Goal: Task Accomplishment & Management: Use online tool/utility

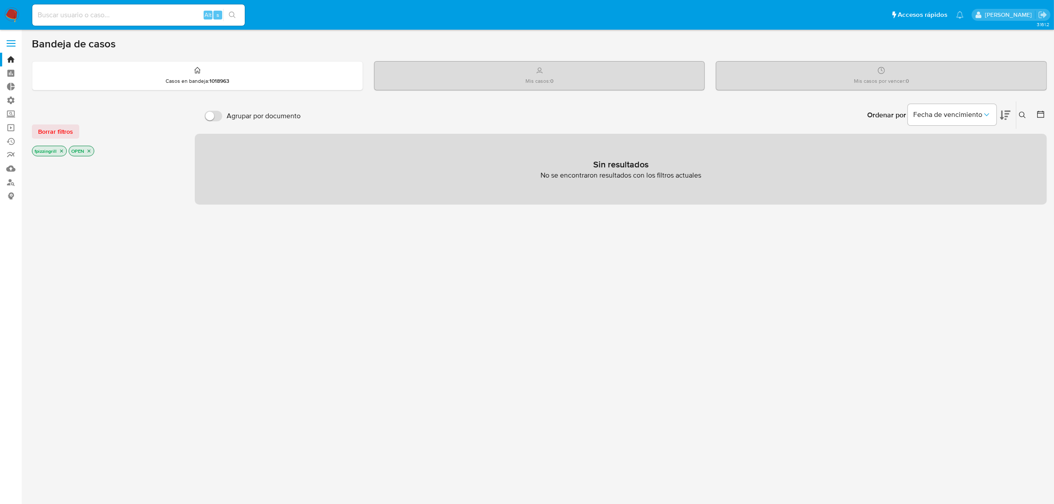
click at [94, 20] on input at bounding box center [138, 15] width 213 height 12
paste input "7MuexFJ29CZe4j4I8vjMjnMH"
type input "7MuexFJ29CZe4j4I8vjMjnMH"
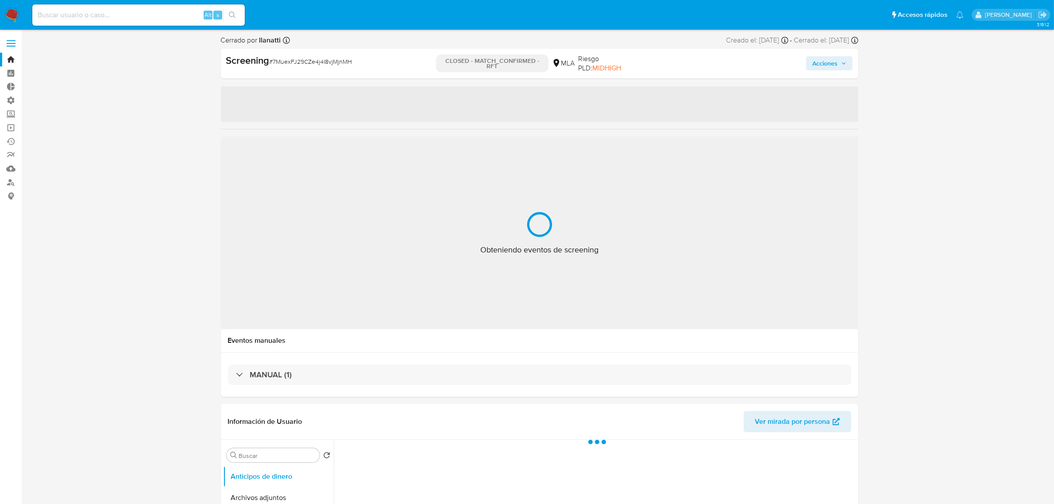
select select "10"
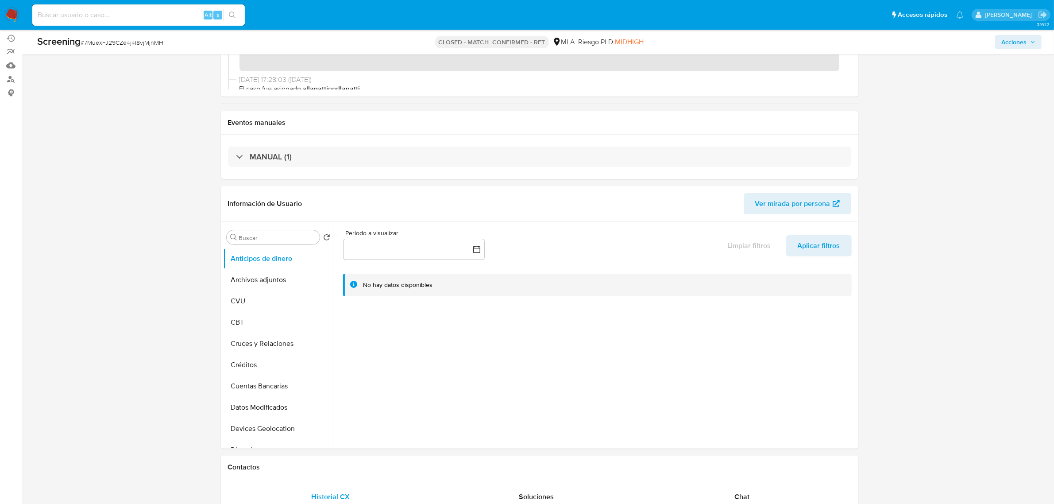
scroll to position [111, 0]
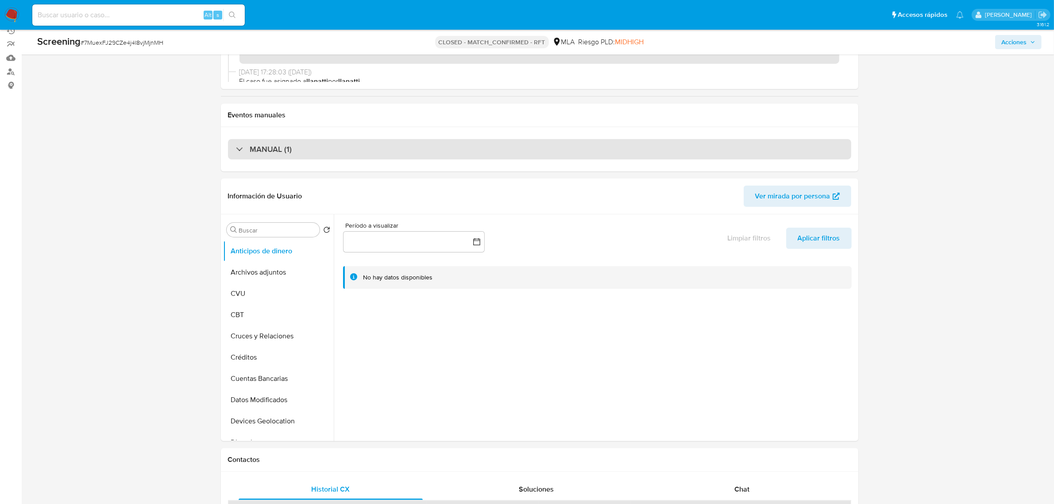
click at [238, 152] on div "MANUAL (1)" at bounding box center [264, 149] width 56 height 10
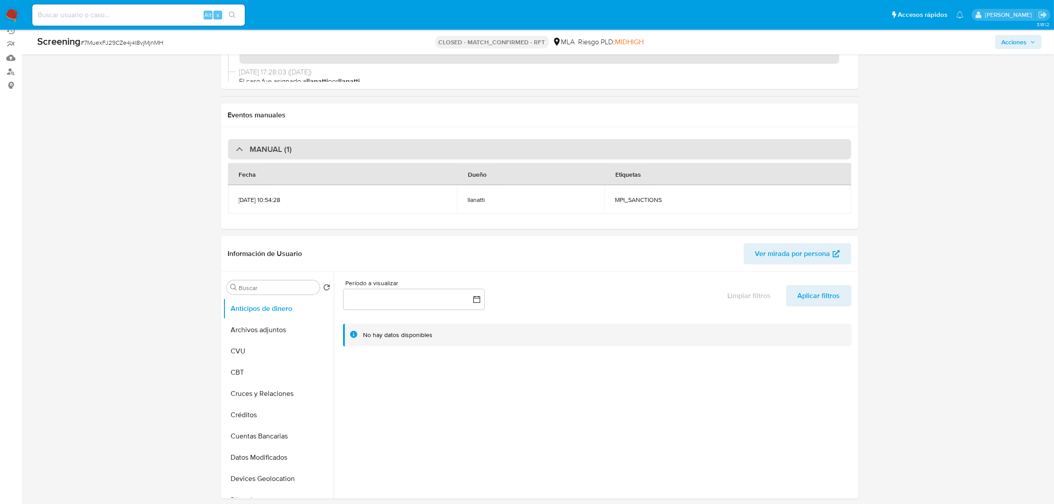
click at [238, 152] on div "MANUAL (1)" at bounding box center [264, 149] width 56 height 10
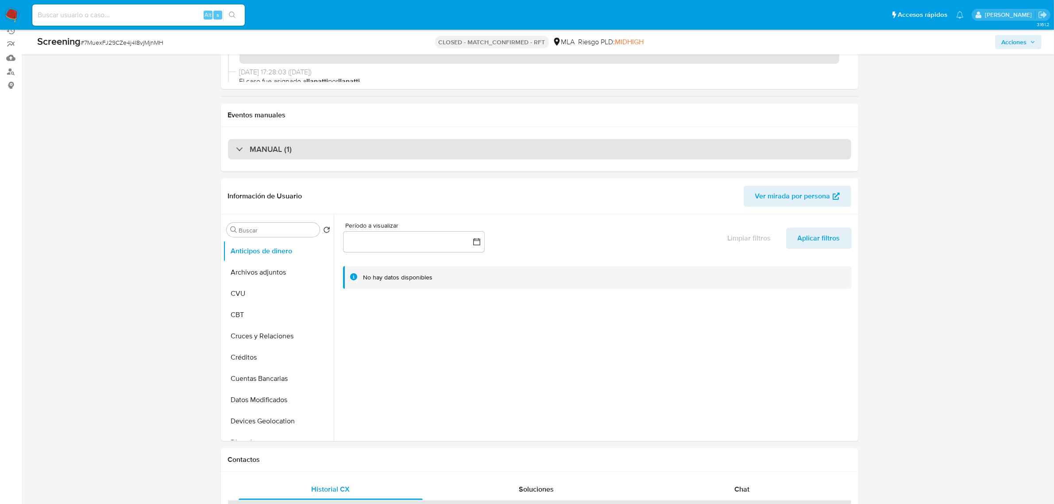
click at [240, 147] on div "MANUAL (1)" at bounding box center [264, 149] width 56 height 10
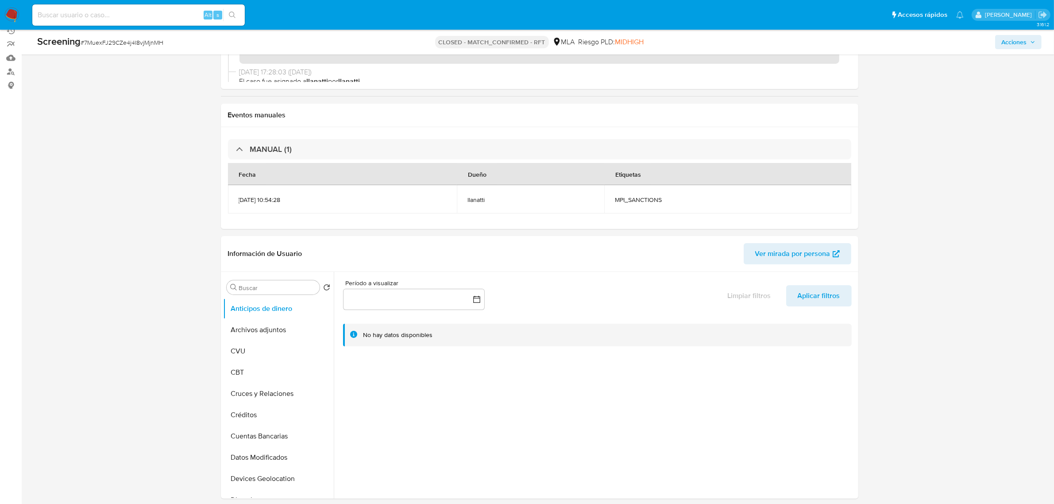
click at [11, 15] on img at bounding box center [11, 15] width 15 height 15
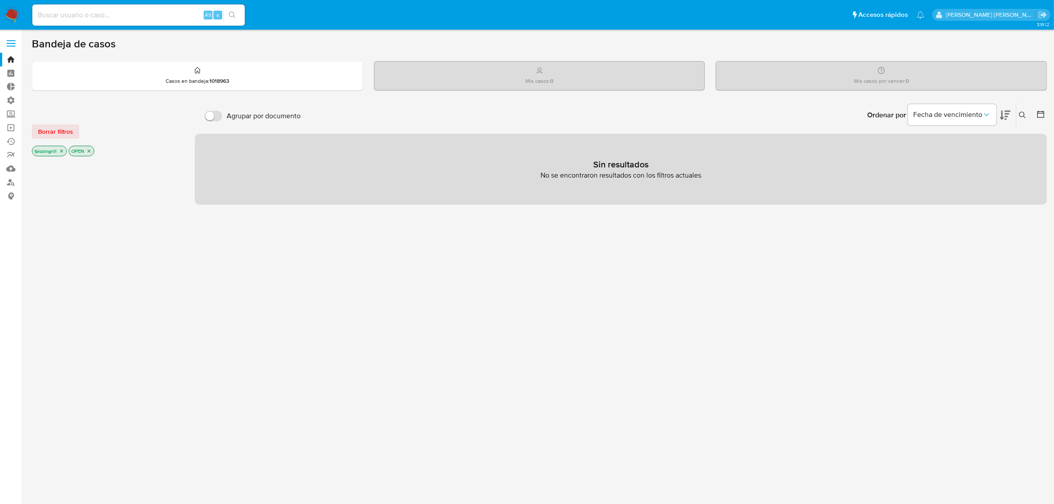
click at [63, 156] on div "fpizzingrill OPEN" at bounding box center [103, 152] width 142 height 12
click at [55, 135] on span "Borrar filtros" at bounding box center [55, 131] width 35 height 12
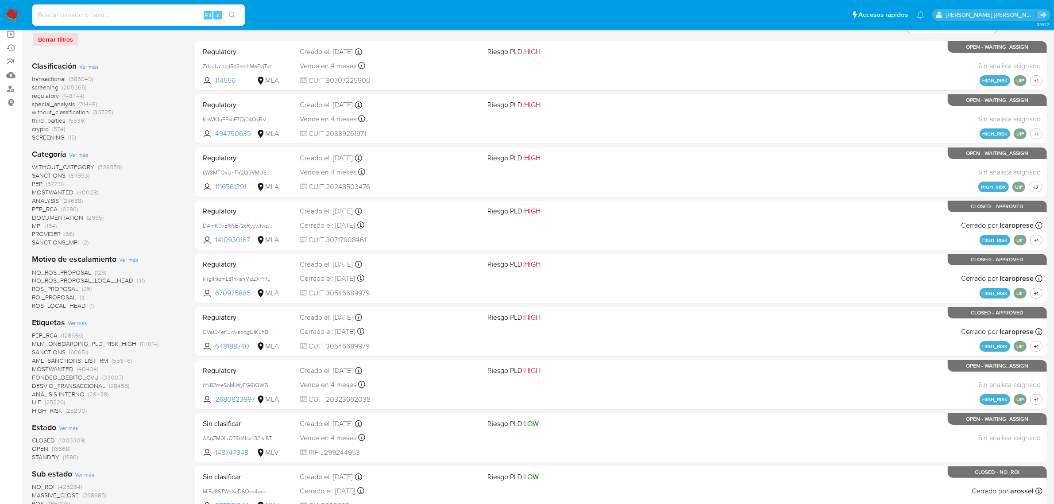
scroll to position [111, 0]
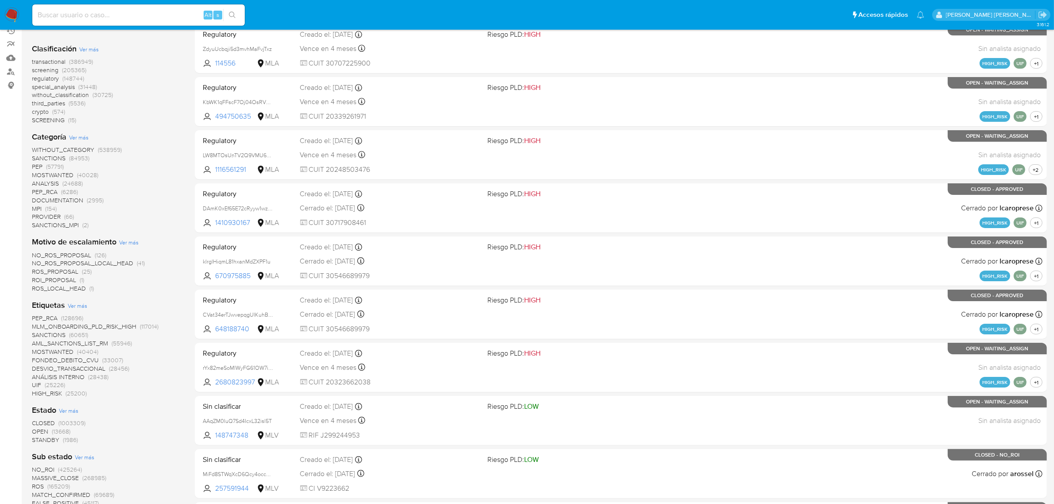
click at [58, 333] on span "SANCTIONS" at bounding box center [49, 334] width 34 height 9
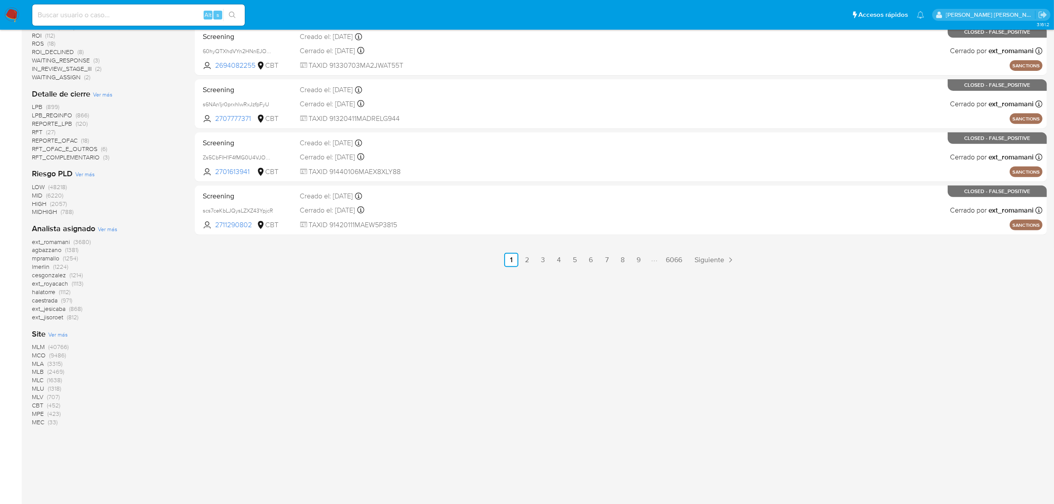
scroll to position [428, 0]
click at [39, 360] on span "MLA" at bounding box center [38, 363] width 12 height 9
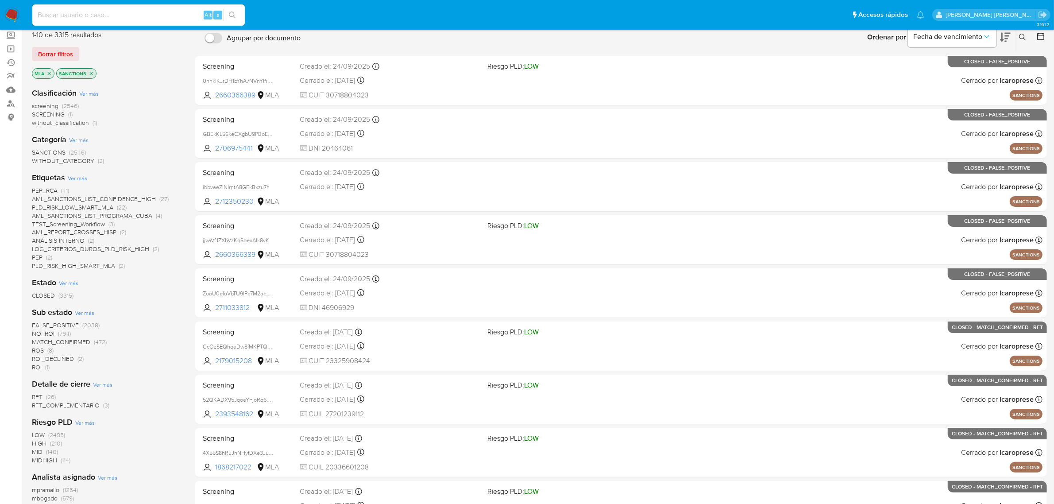
scroll to position [60, 0]
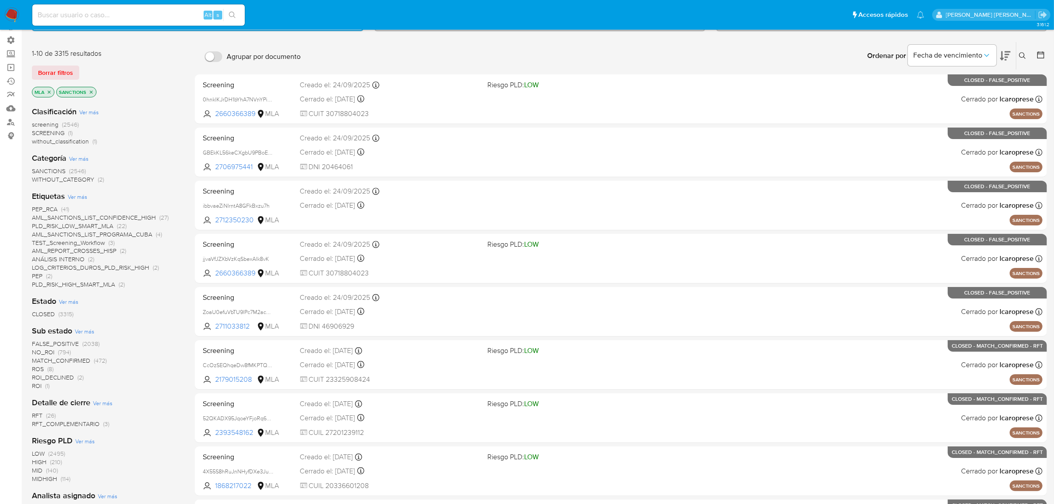
click at [54, 168] on span "SANCTIONS" at bounding box center [49, 170] width 34 height 9
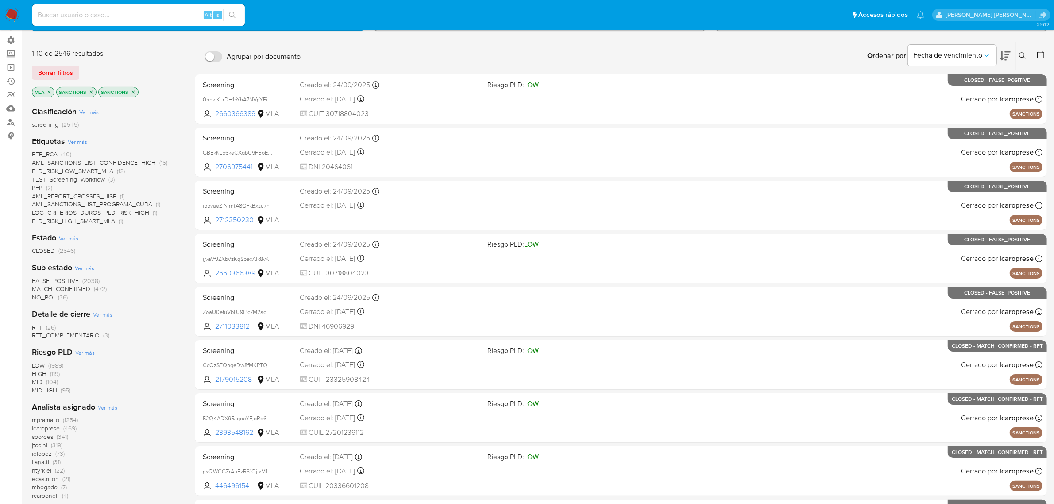
click at [90, 91] on icon "close-filter" at bounding box center [91, 91] width 5 height 5
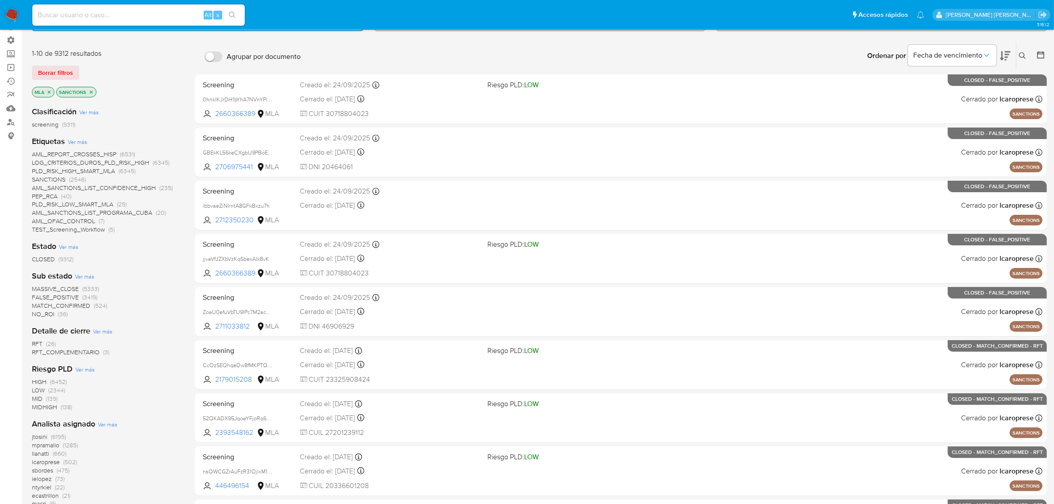
click at [1026, 56] on icon at bounding box center [1022, 55] width 7 height 7
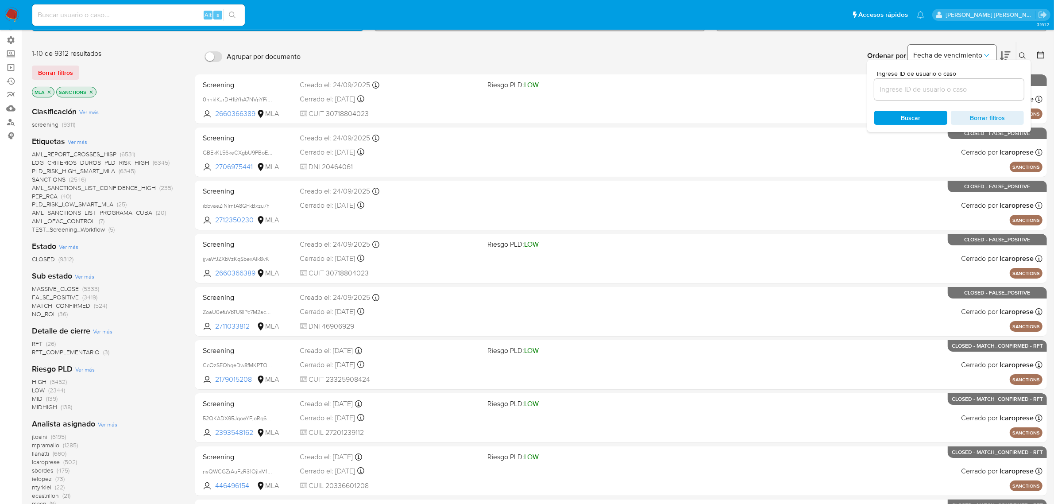
click at [987, 52] on icon "Ordenar por" at bounding box center [987, 55] width 9 height 9
click at [424, 36] on div "Bandeja de casos Casos en bandeja : 1018963 Mis casos : 0 Mis casos por vencer …" at bounding box center [539, 305] width 1015 height 657
click at [93, 18] on input at bounding box center [138, 15] width 213 height 12
type input "MPI"
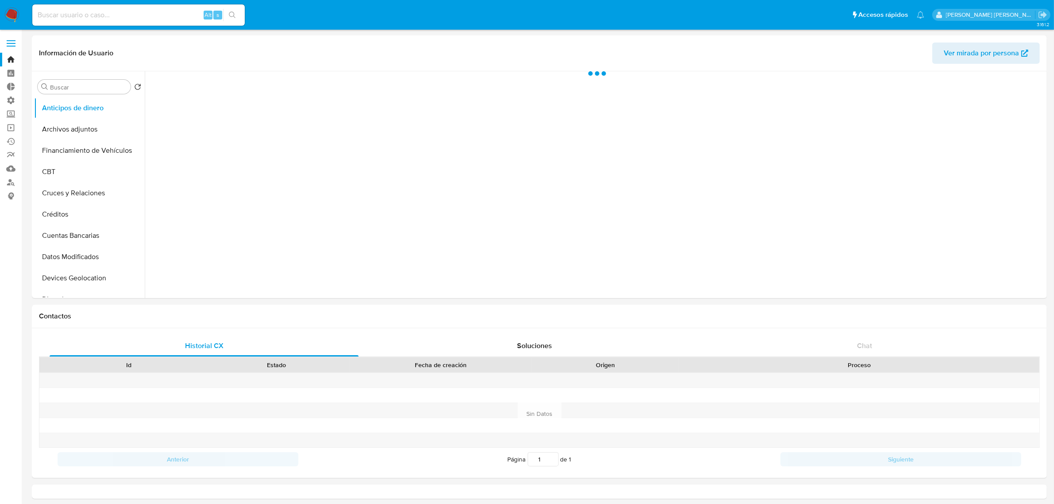
select select "10"
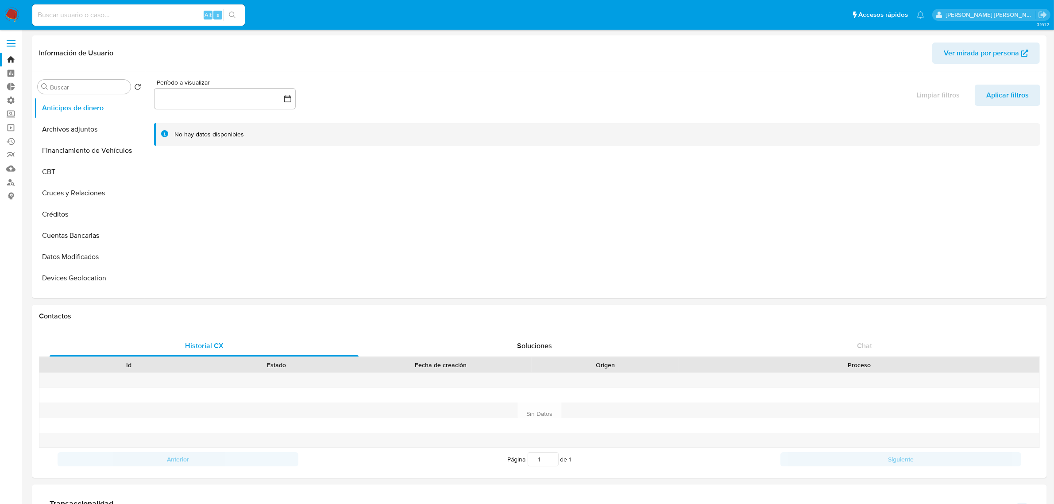
click at [11, 41] on label at bounding box center [11, 43] width 22 height 19
click at [0, 0] on input "checkbox" at bounding box center [0, 0] width 0 height 0
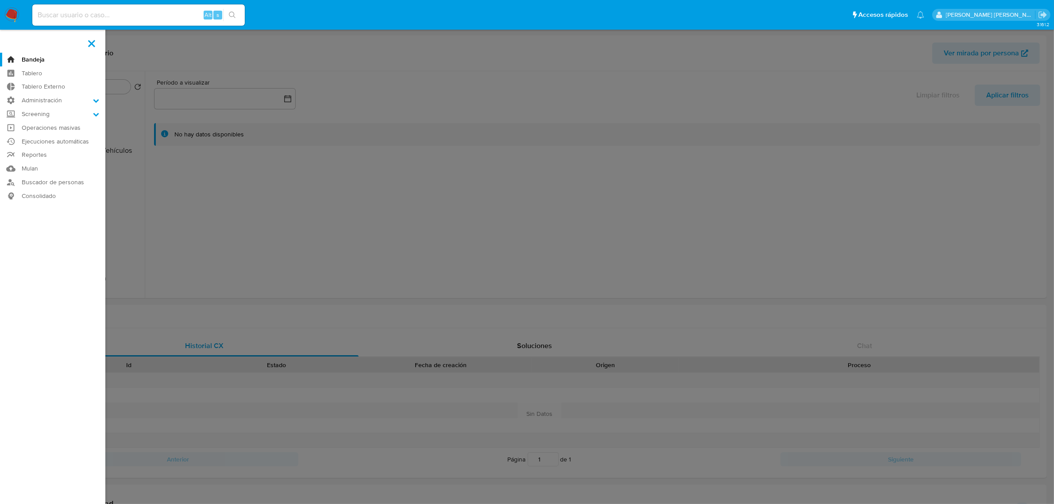
click at [12, 12] on img at bounding box center [11, 15] width 15 height 15
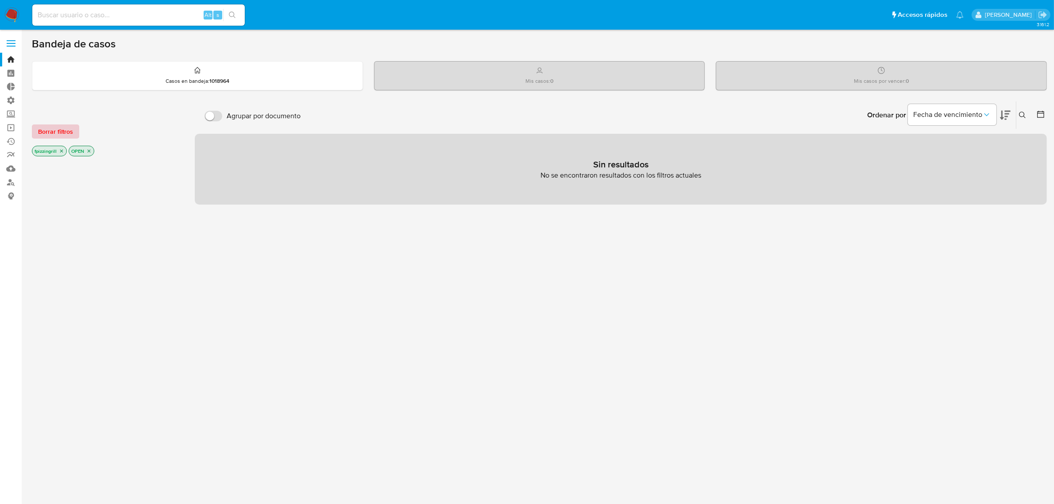
click at [61, 132] on span "Borrar filtros" at bounding box center [55, 131] width 35 height 12
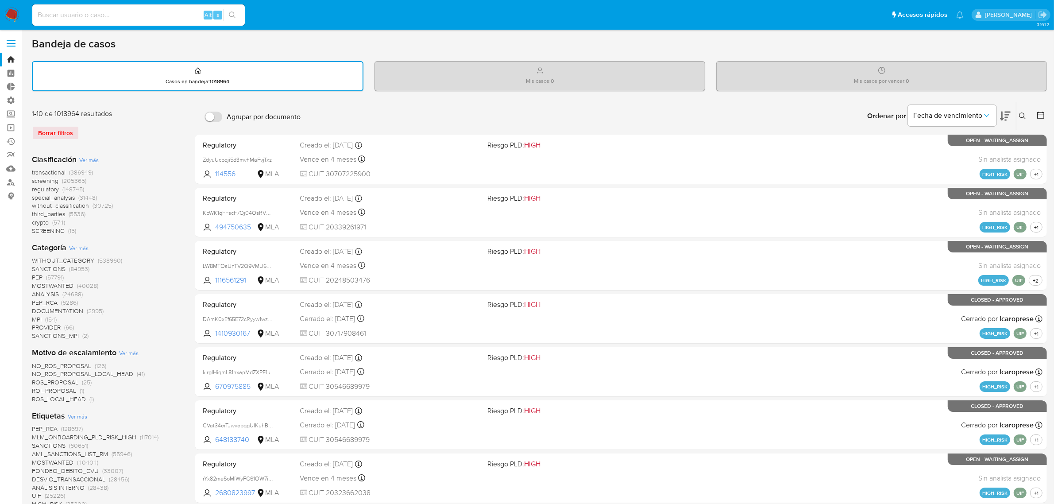
click at [38, 319] on span "MPI" at bounding box center [37, 319] width 10 height 9
